Goal: Communication & Community: Answer question/provide support

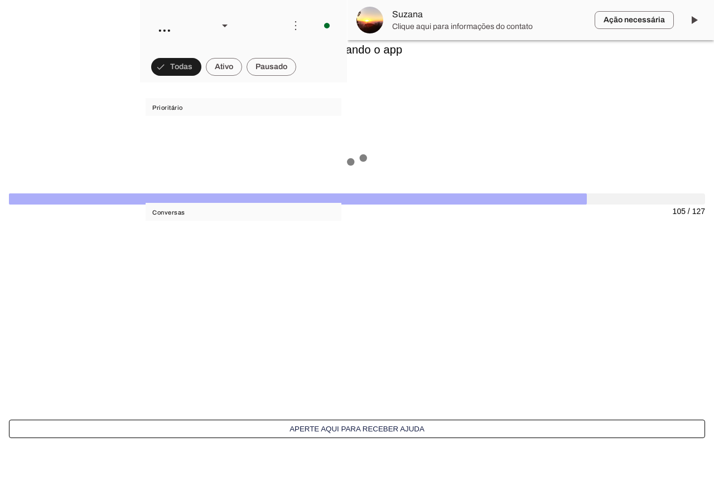
scroll to position [115, 0]
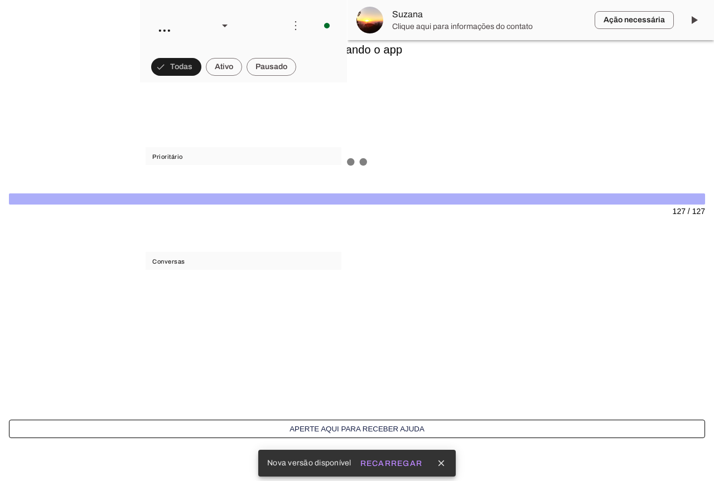
scroll to position [115, 0]
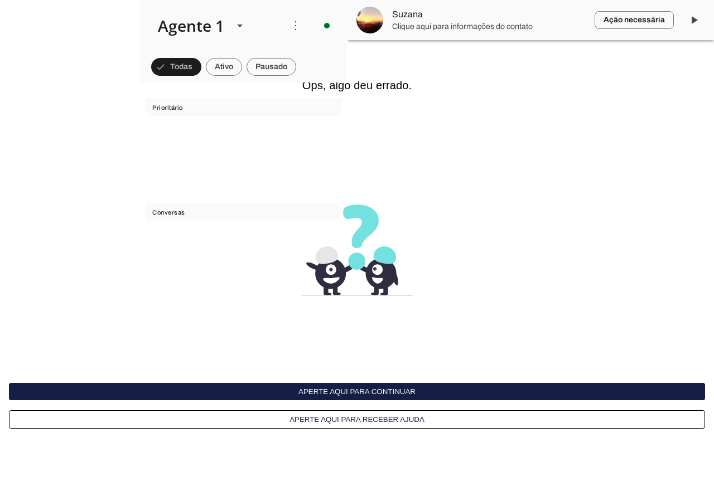
scroll to position [115, 0]
